Goal: Obtain resource: Download file/media

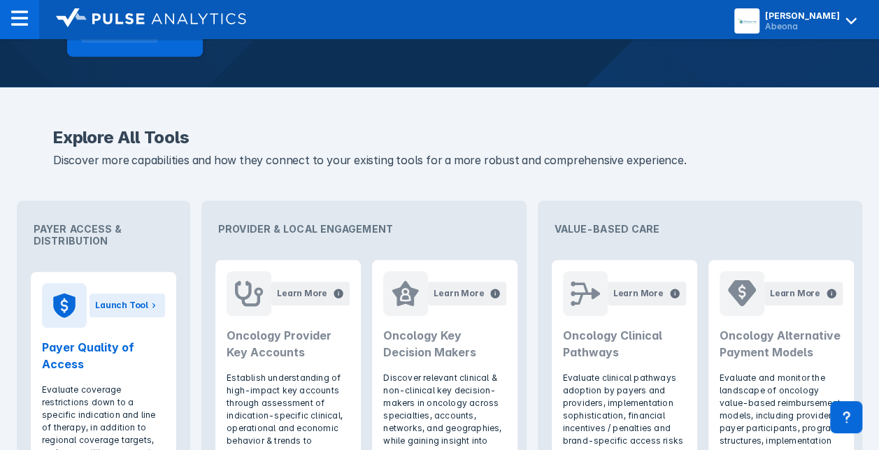
scroll to position [583, 0]
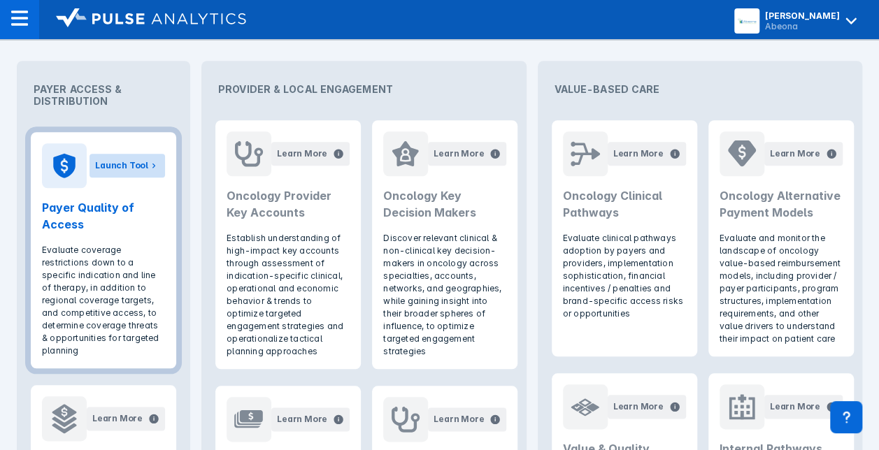
click at [140, 164] on div "Launch Tool" at bounding box center [121, 165] width 53 height 13
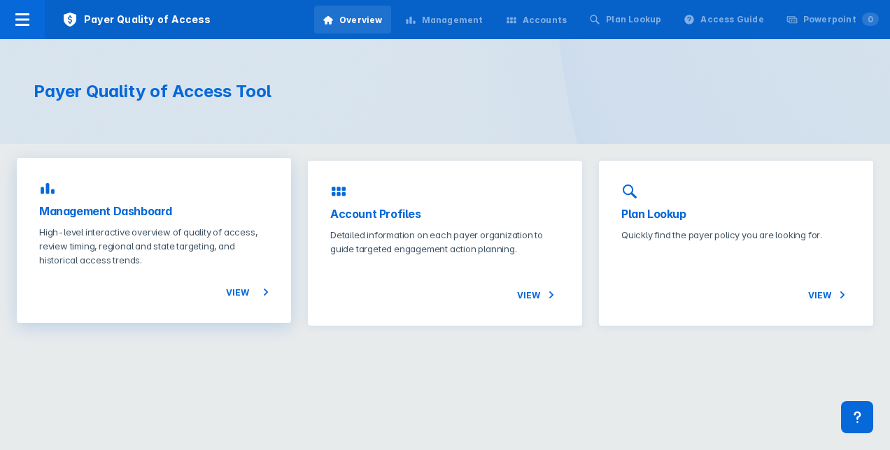
click at [164, 211] on h3 "Management Dashboard" at bounding box center [153, 211] width 229 height 17
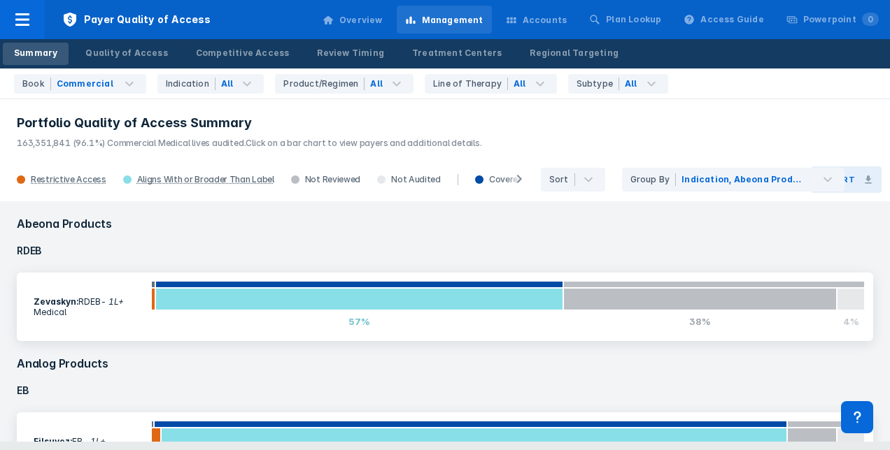
click at [865, 173] on button "Export" at bounding box center [846, 179] width 71 height 27
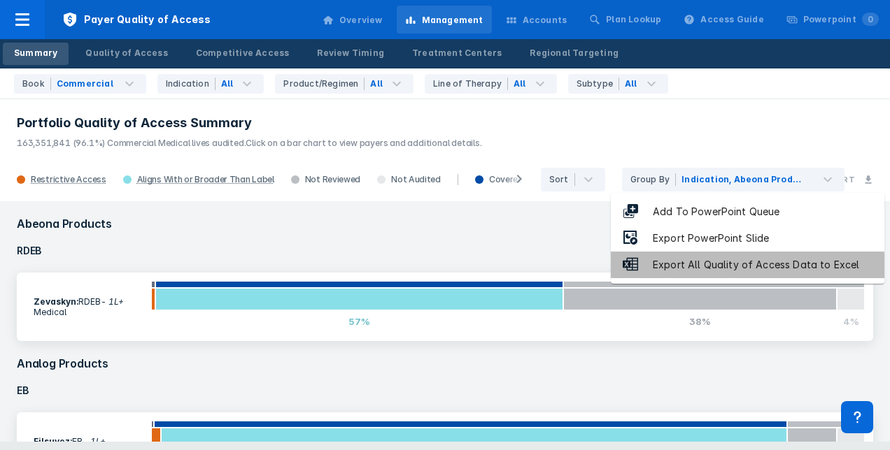
click at [747, 268] on div "Export All Quality of Access Data to Excel" at bounding box center [756, 265] width 234 height 16
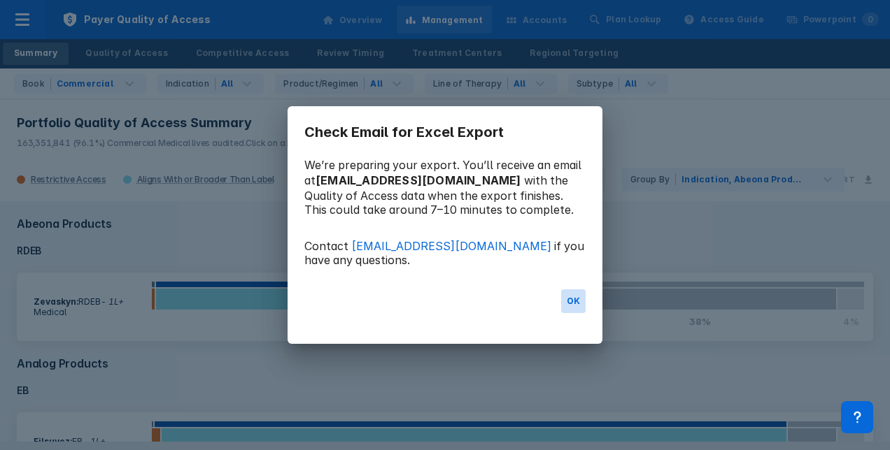
click at [582, 297] on button "OK" at bounding box center [573, 302] width 24 height 24
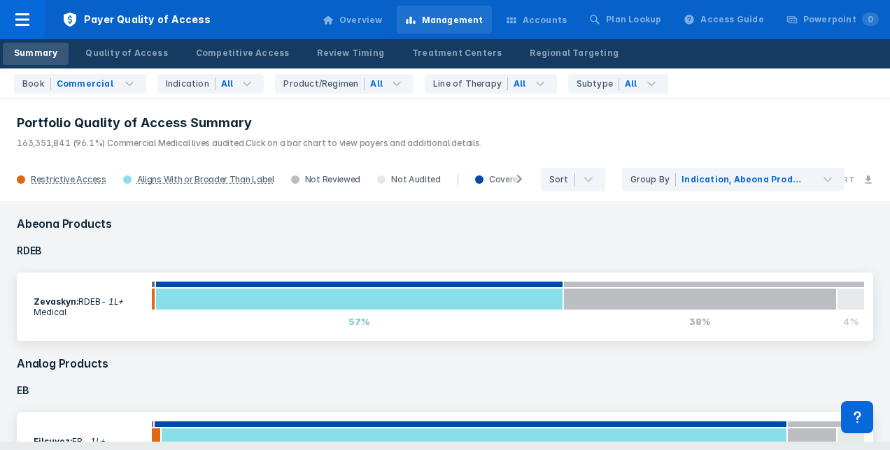
click at [861, 85] on div "Book Commercial Indication All Product/Regimen All Line of Therapy All Subtype …" at bounding box center [445, 84] width 890 height 31
click at [862, 175] on button "Export" at bounding box center [846, 179] width 71 height 27
